Goal: Information Seeking & Learning: Check status

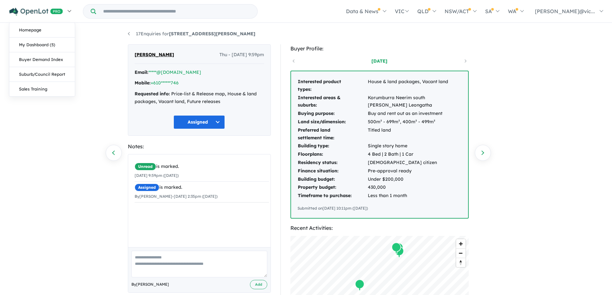
click at [71, 11] on link at bounding box center [40, 11] width 70 height 23
click at [35, 48] on link "My Dashboard (5)" at bounding box center [42, 45] width 66 height 15
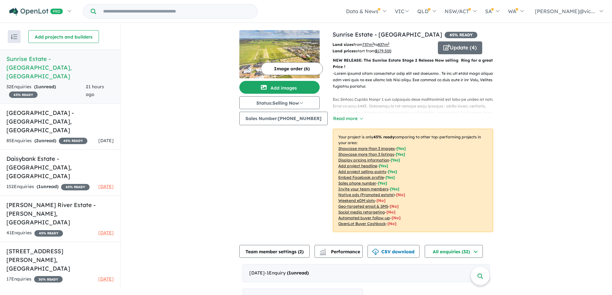
click at [65, 83] on div "32 Enquir ies ( 1 unread) 45 % READY" at bounding box center [45, 90] width 79 height 15
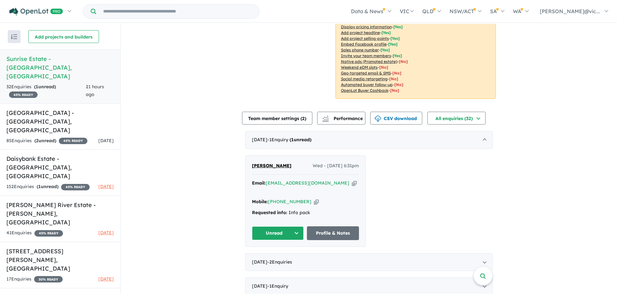
scroll to position [289, 0]
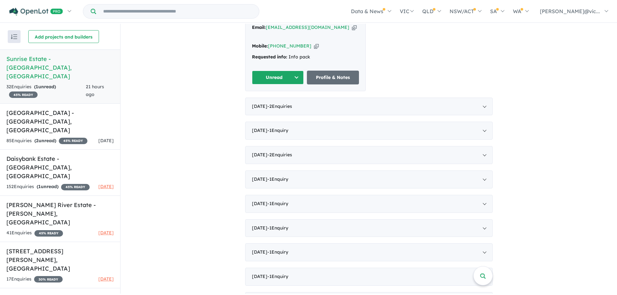
click at [296, 85] on button "Unread" at bounding box center [278, 78] width 52 height 14
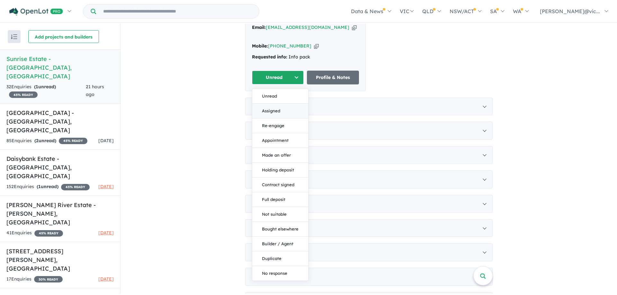
click at [276, 119] on button "Assigned" at bounding box center [280, 111] width 56 height 15
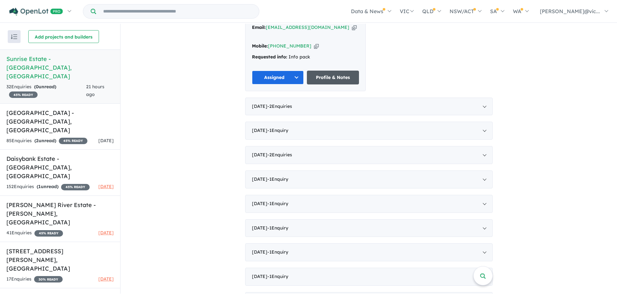
click at [336, 85] on link "Profile & Notes" at bounding box center [333, 78] width 52 height 14
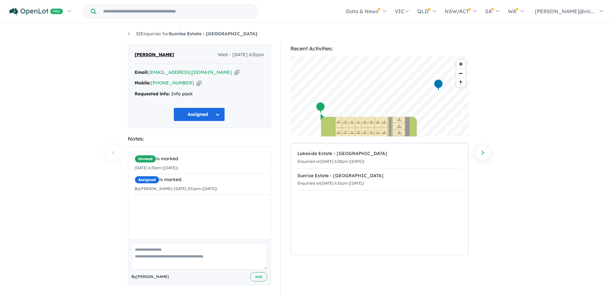
click at [201, 96] on div "Requested info: Info pack" at bounding box center [200, 94] width 130 height 8
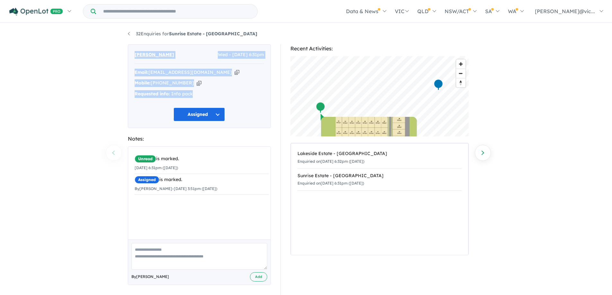
drag, startPoint x: 196, startPoint y: 96, endPoint x: 124, endPoint y: 58, distance: 81.8
click at [124, 58] on div "Ashlee Warde Wed - 10/09/2025, 6:31pm Email: awarde00@gmail.com Copied! Mobile:…" at bounding box center [199, 171] width 153 height 254
click at [145, 53] on span "[PERSON_NAME]" at bounding box center [155, 55] width 40 height 8
drag, startPoint x: 170, startPoint y: 93, endPoint x: 122, endPoint y: 54, distance: 62.2
click at [122, 54] on div "32 Enquiries for Sunrise Estate - Kyabram Previous enquiry Next enquiry Ashlee …" at bounding box center [306, 159] width 612 height 270
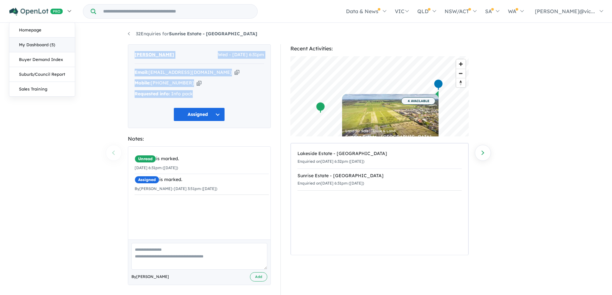
click at [38, 47] on link "My Dashboard (5)" at bounding box center [42, 45] width 66 height 15
click at [41, 46] on link "My Dashboard (5)" at bounding box center [42, 45] width 66 height 15
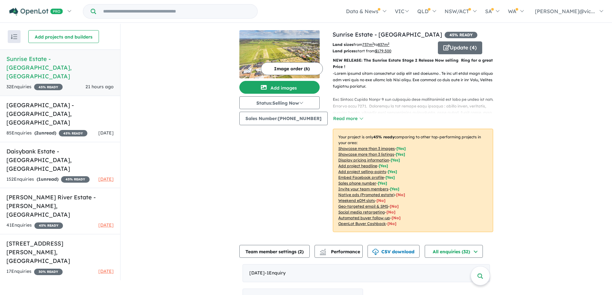
click at [85, 59] on h5 "Sunrise Estate - [GEOGRAPHIC_DATA] , [GEOGRAPHIC_DATA]" at bounding box center [59, 68] width 107 height 26
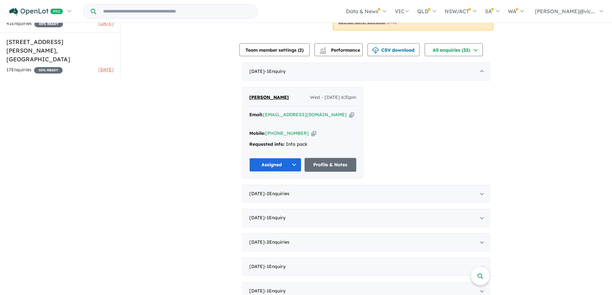
scroll to position [193, 0]
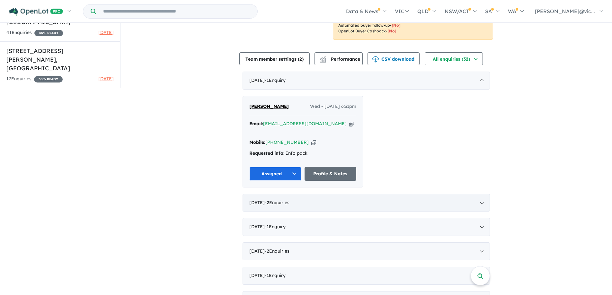
click at [480, 212] on div "August 2025 - 2 Enquir ies ( 0 unread)" at bounding box center [367, 203] width 248 height 18
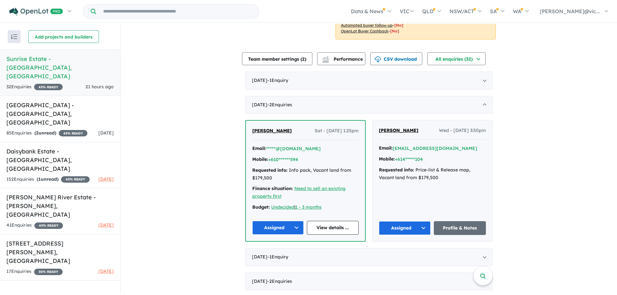
scroll to position [386, 0]
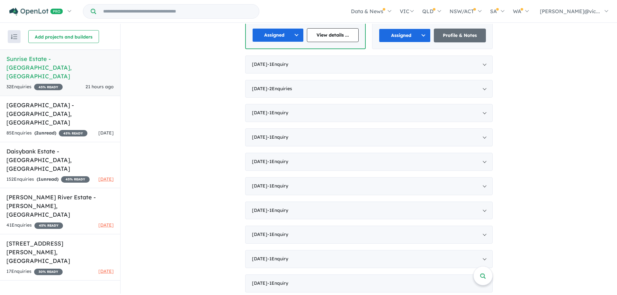
click at [278, 67] on span "- 1 Enquir y ( 0 unread)" at bounding box center [277, 64] width 21 height 6
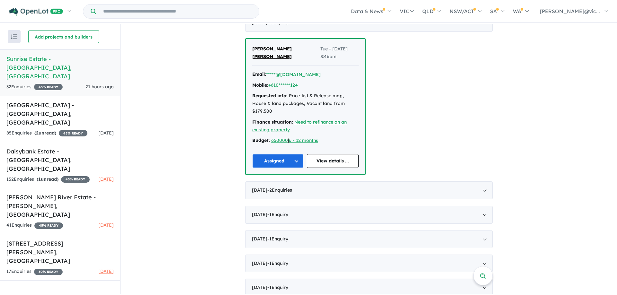
scroll to position [291, 0]
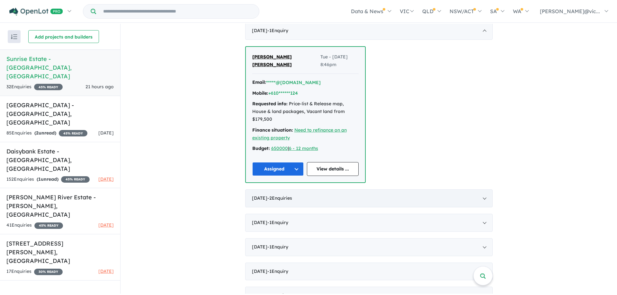
click at [292, 201] on span "- 2 Enquir ies ( 0 unread)" at bounding box center [279, 198] width 25 height 6
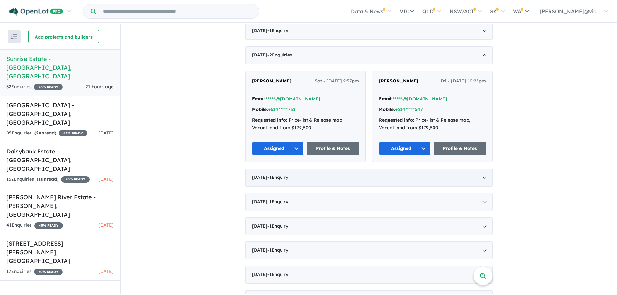
click at [285, 180] on span "- 1 Enquir y ( 0 unread)" at bounding box center [277, 178] width 21 height 6
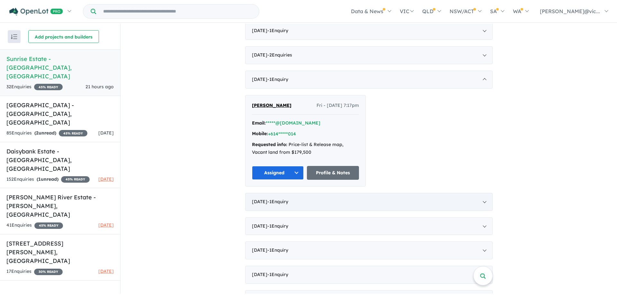
click at [286, 205] on span "- 1 Enquir y ( 0 unread)" at bounding box center [277, 202] width 21 height 6
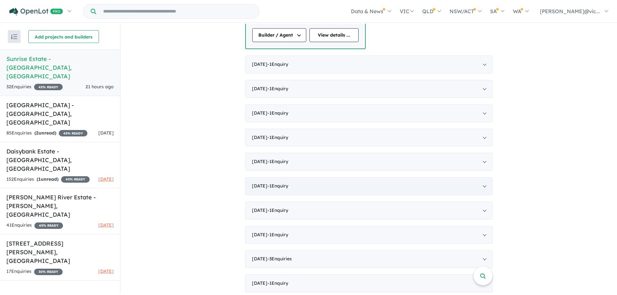
scroll to position [484, 0]
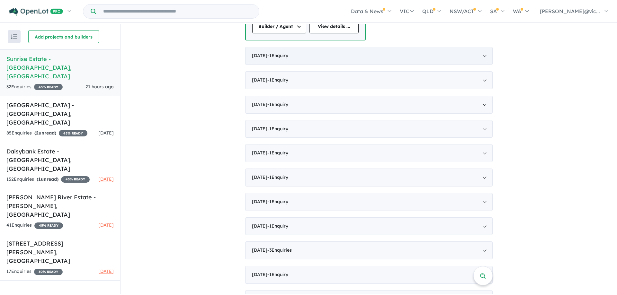
click at [484, 65] on div "September 2024 - 1 Enquir y ( 0 unread)" at bounding box center [369, 56] width 248 height 18
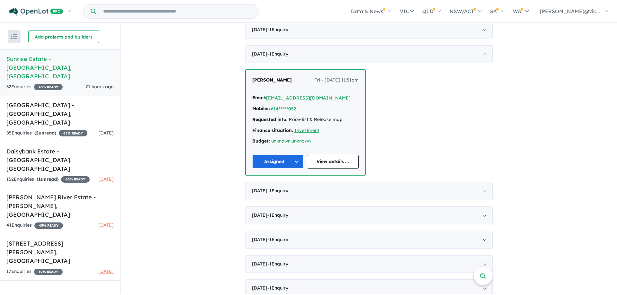
scroll to position [374, 0]
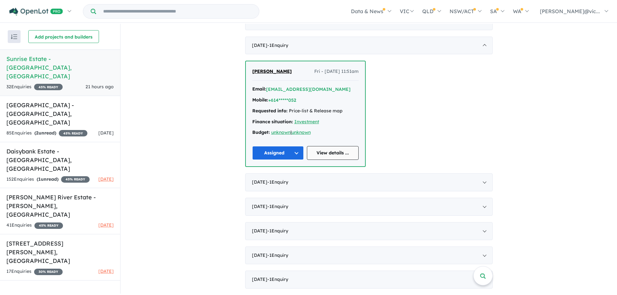
click at [326, 160] on link "View details ..." at bounding box center [333, 153] width 52 height 14
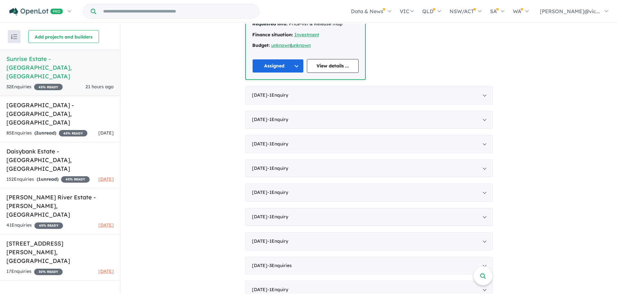
scroll to position [471, 0]
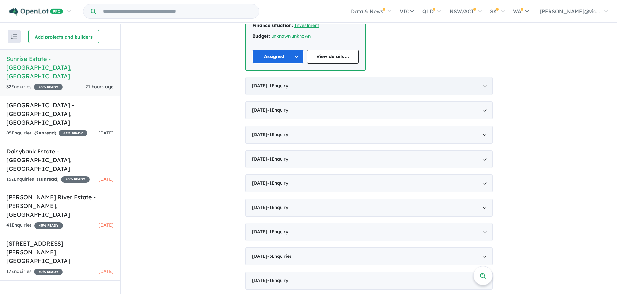
click at [484, 95] on div "July 2024 - 1 Enquir y ( 0 unread)" at bounding box center [369, 86] width 248 height 18
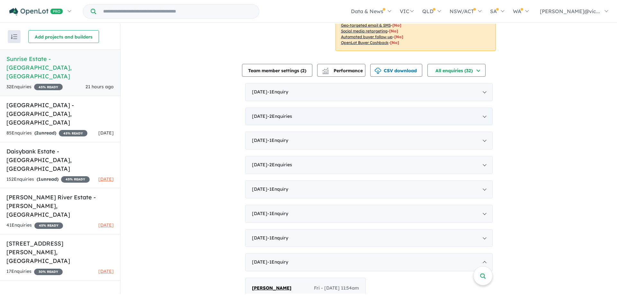
scroll to position [374, 0]
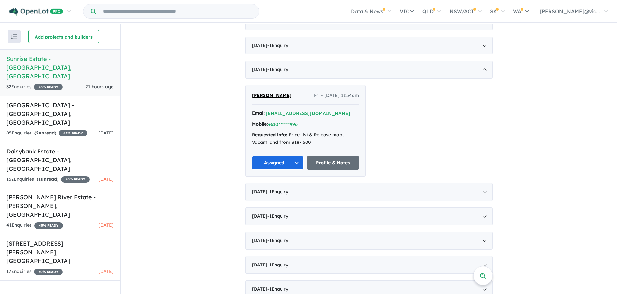
click at [311, 128] on div "Mobile: +610******996" at bounding box center [305, 125] width 107 height 8
drag, startPoint x: 281, startPoint y: 148, endPoint x: 236, endPoint y: 109, distance: 59.2
click at [242, 109] on div "View 5 projects in your account Sunrise Estate - Kyabram 45 % READY Land sizes …" at bounding box center [369, 87] width 254 height 875
copy div "John Frampton Fri - 19/07/2024, 11:54am Email: *****@m2data.com.au Mobile: +610…"
click at [483, 201] on div "June 2024 - 1 Enquir y ( 0 unread)" at bounding box center [369, 192] width 248 height 18
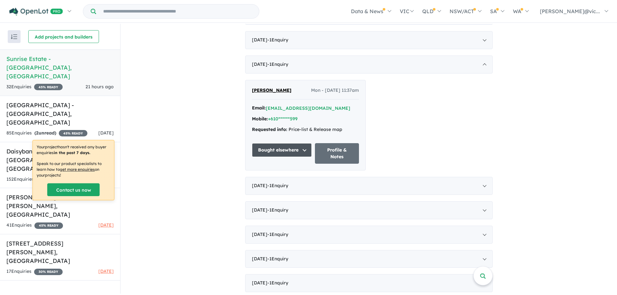
scroll to position [386, 0]
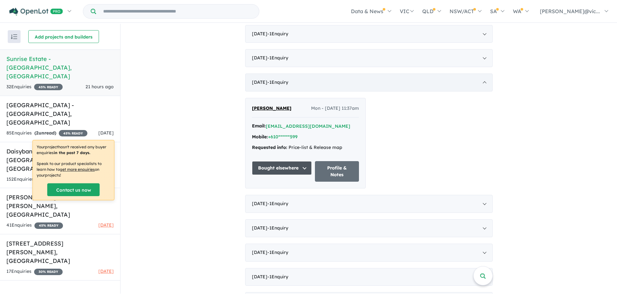
click at [484, 92] on div "June 2024 - 1 Enquir y ( 0 unread)" at bounding box center [369, 83] width 248 height 18
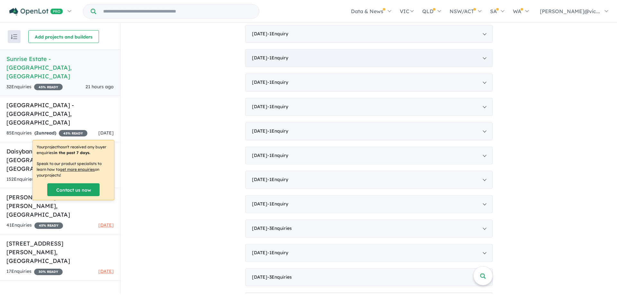
click at [483, 67] on div "July 2024 - 1 Enquir y ( 0 unread)" at bounding box center [369, 58] width 248 height 18
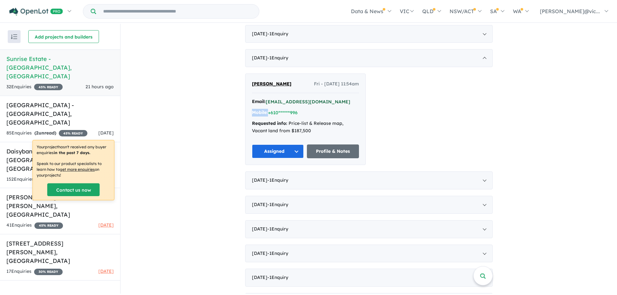
drag, startPoint x: 308, startPoint y: 132, endPoint x: 269, endPoint y: 121, distance: 41.1
click at [269, 121] on div "Email: *****@m2data.com.au Mobile: +610******996 Requested info: Price-list & R…" at bounding box center [305, 118] width 107 height 40
click at [316, 105] on button "[EMAIL_ADDRESS][DOMAIN_NAME]" at bounding box center [308, 102] width 85 height 7
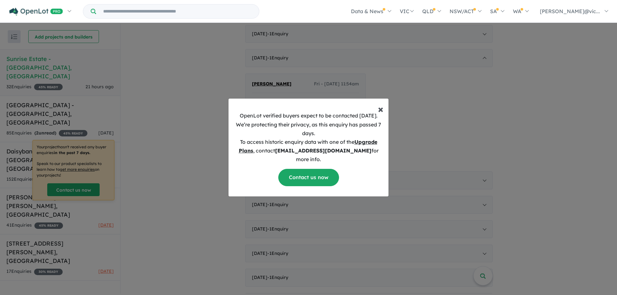
click at [381, 103] on span "×" at bounding box center [380, 109] width 5 height 13
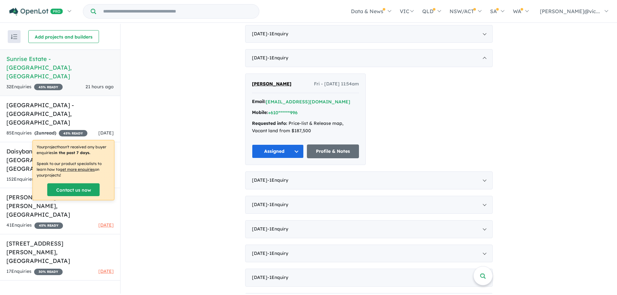
click at [328, 106] on div "Email: *****@m2data.com.au" at bounding box center [305, 102] width 107 height 8
drag, startPoint x: 330, startPoint y: 122, endPoint x: 256, endPoint y: 118, distance: 74.4
click at [256, 118] on div "John Frampton Fri - 19/07/2024, 11:54am Email: *****@m2data.com.au Mobile: +610…" at bounding box center [306, 119] width 120 height 91
click at [329, 158] on link "Profile & Notes" at bounding box center [333, 152] width 52 height 14
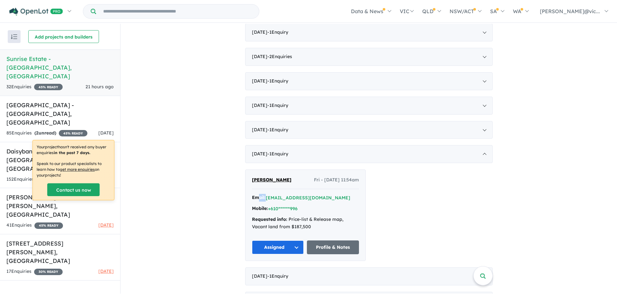
scroll to position [193, 0]
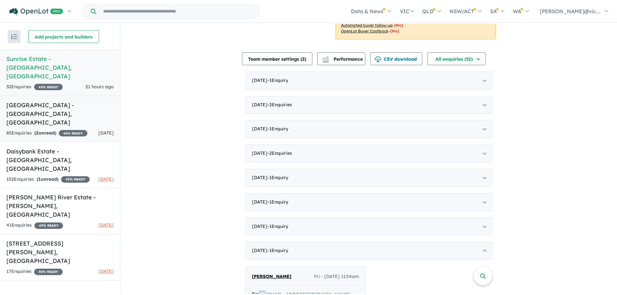
click at [77, 130] on div "85 Enquir ies ( 2 unread) 45 % READY" at bounding box center [46, 134] width 81 height 8
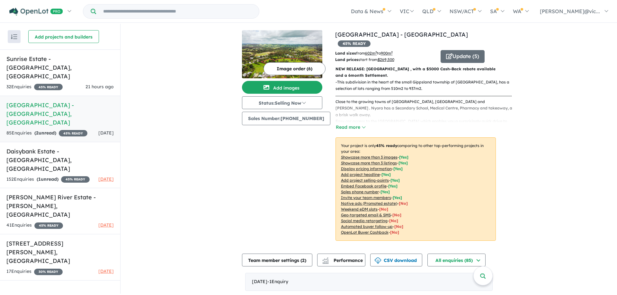
scroll to position [193, 0]
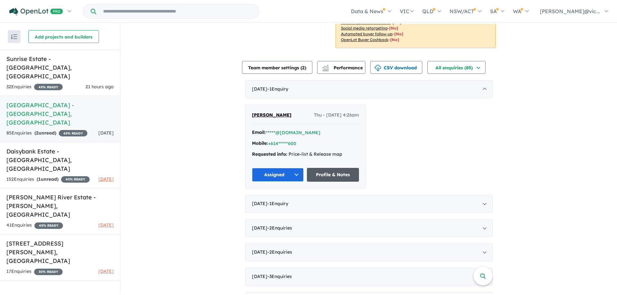
click at [330, 182] on link "Profile & Notes" at bounding box center [333, 175] width 52 height 14
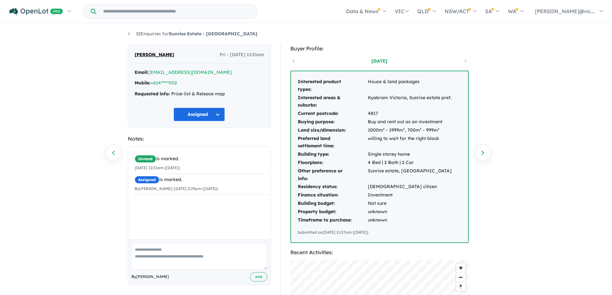
click at [245, 96] on div "Requested info: Price-list & Release map" at bounding box center [200, 94] width 130 height 8
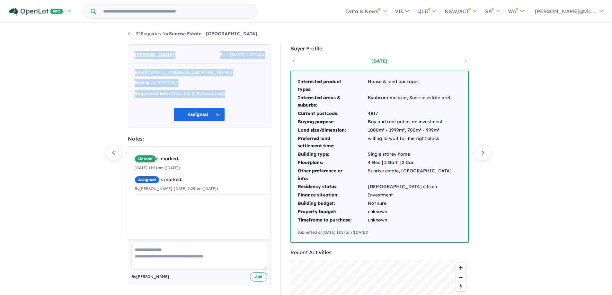
drag, startPoint x: 170, startPoint y: 87, endPoint x: 115, endPoint y: 46, distance: 68.9
click at [115, 46] on div "32 Enquiries for Sunrise Estate - Kyabram Previous enquiry Next enquiry [PERSON…" at bounding box center [306, 159] width 612 height 270
copy div "[PERSON_NAME] - [DATE] 11:51am Email: [EMAIL_ADDRESS][DOMAIN_NAME] Mobile: +614…"
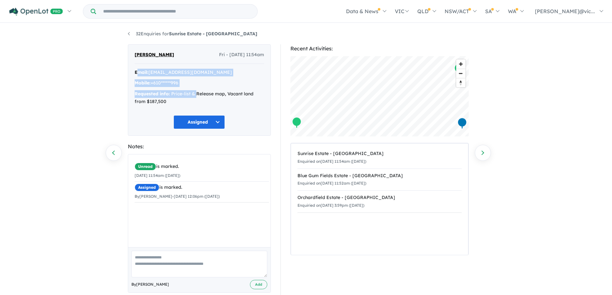
drag, startPoint x: 196, startPoint y: 88, endPoint x: 137, endPoint y: 66, distance: 63.4
click at [137, 66] on div "[PERSON_NAME] Fri - [DATE] 11:54am Email: [EMAIL_ADDRESS][DOMAIN_NAME] Mobile: …" at bounding box center [199, 90] width 143 height 92
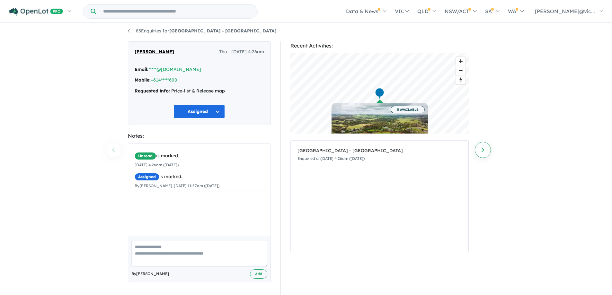
click at [484, 144] on link "Next enquiry" at bounding box center [483, 150] width 16 height 16
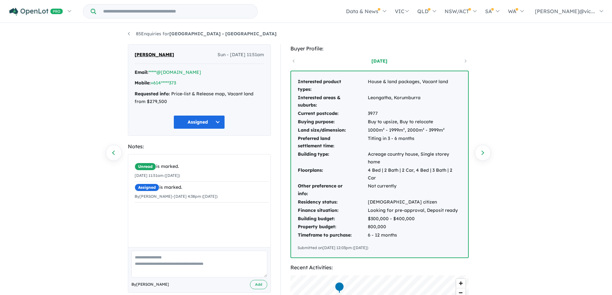
click at [173, 102] on div "Requested info: Price-list & Release map, Vacant land from $279,500" at bounding box center [200, 97] width 130 height 15
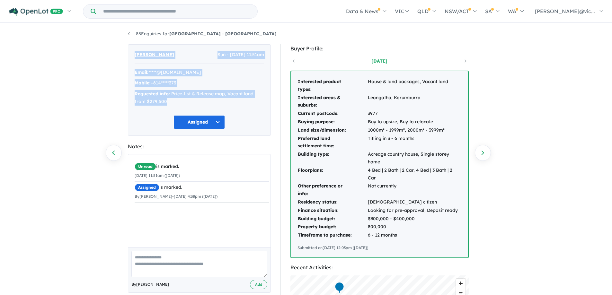
drag, startPoint x: 173, startPoint y: 103, endPoint x: 133, endPoint y: 46, distance: 69.3
click at [133, 46] on div "Christopher Walker Sun - 31/08/2025, 11:51am Email: *****@gmail.com Mobile: +61…" at bounding box center [199, 90] width 143 height 92
copy div "Christopher Walker Sun - 31/08/2025, 11:51am Email: *****@gmail.com Mobile: +61…"
